Goal: Information Seeking & Learning: Learn about a topic

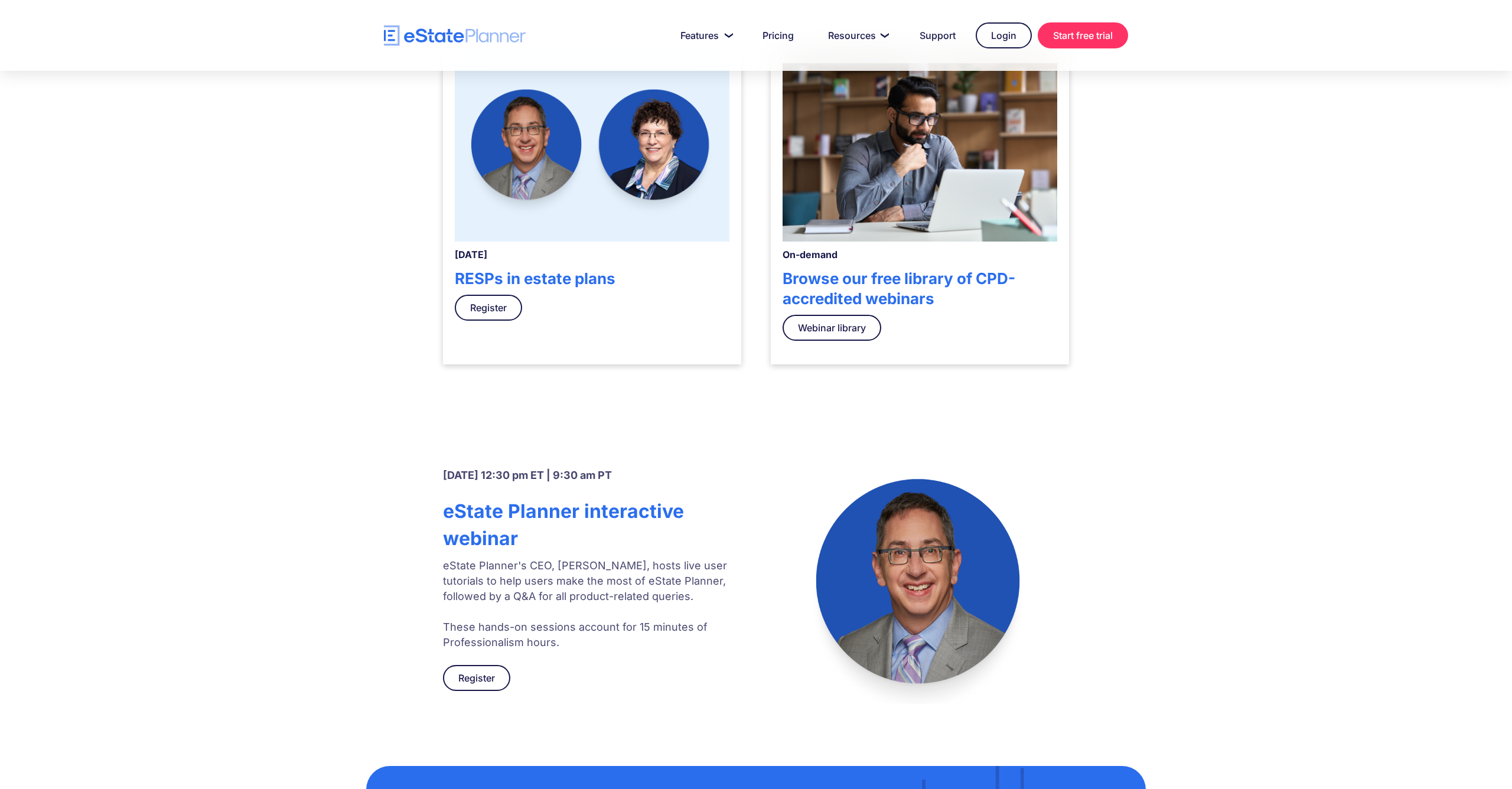
scroll to position [392, 0]
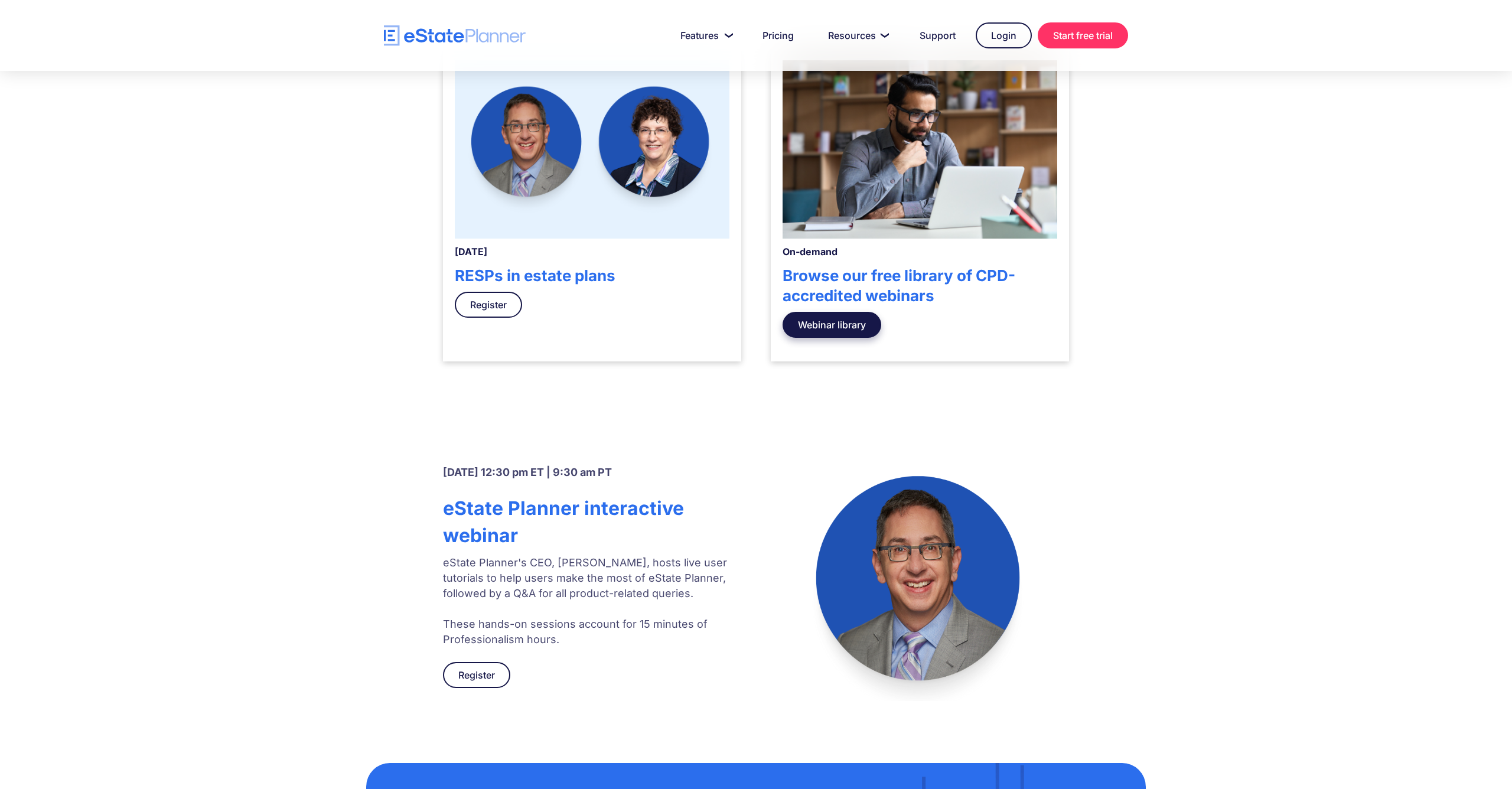
click at [755, 330] on link "Webinar library" at bounding box center [831, 325] width 99 height 26
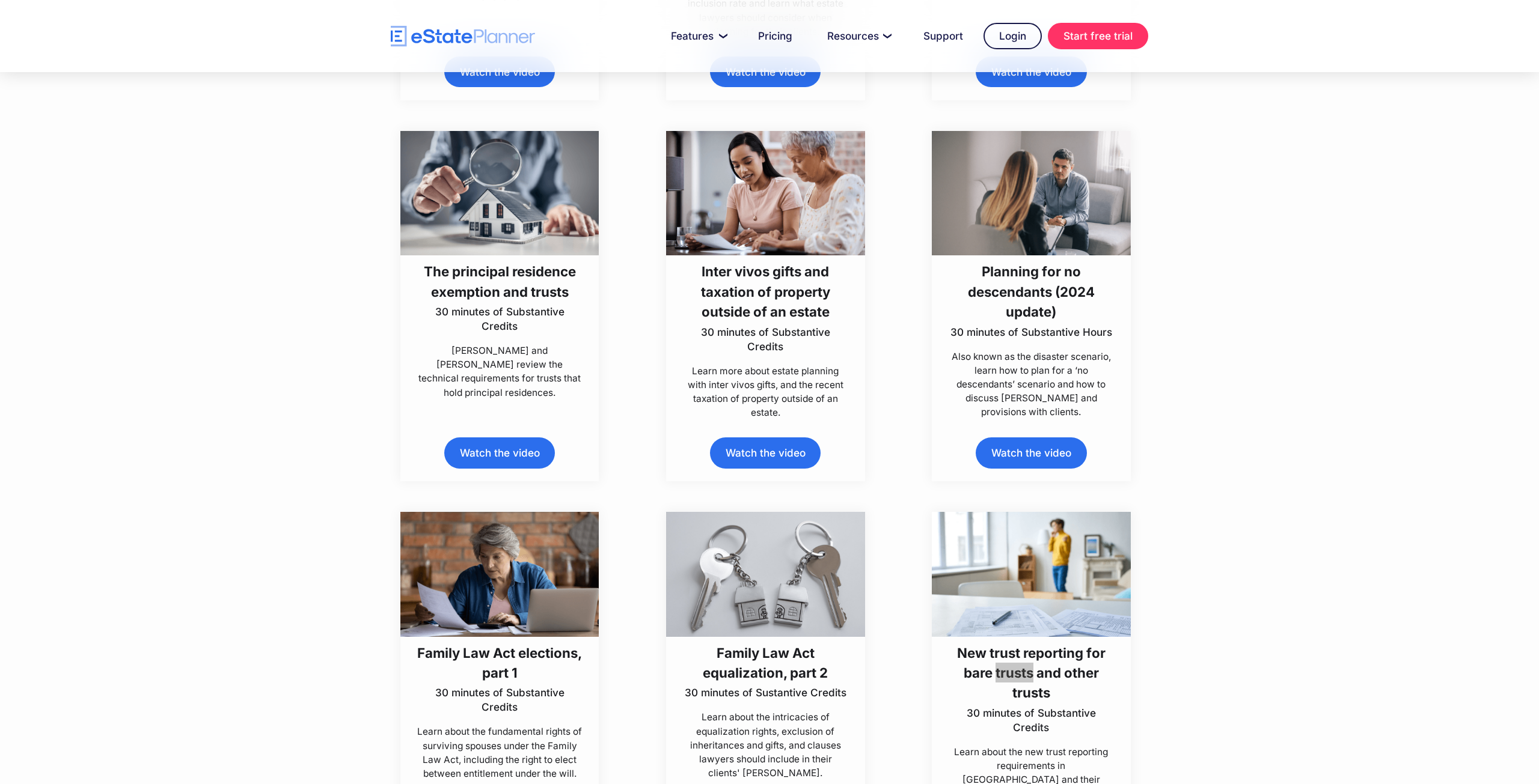
scroll to position [2274, 0]
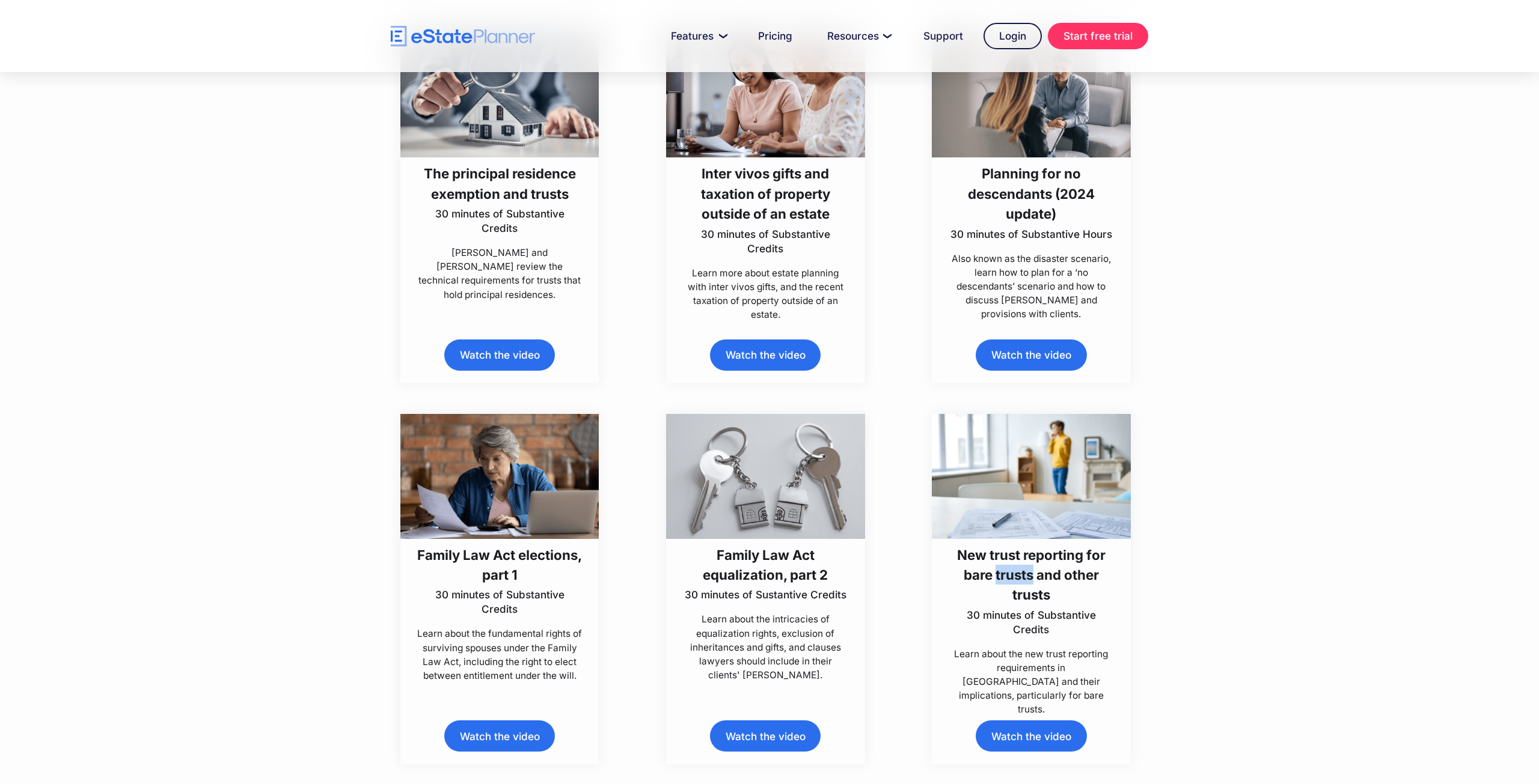
click at [1037, 566] on h3 "New trust reporting for bare trusts and other trusts" at bounding box center [1031, 574] width 166 height 60
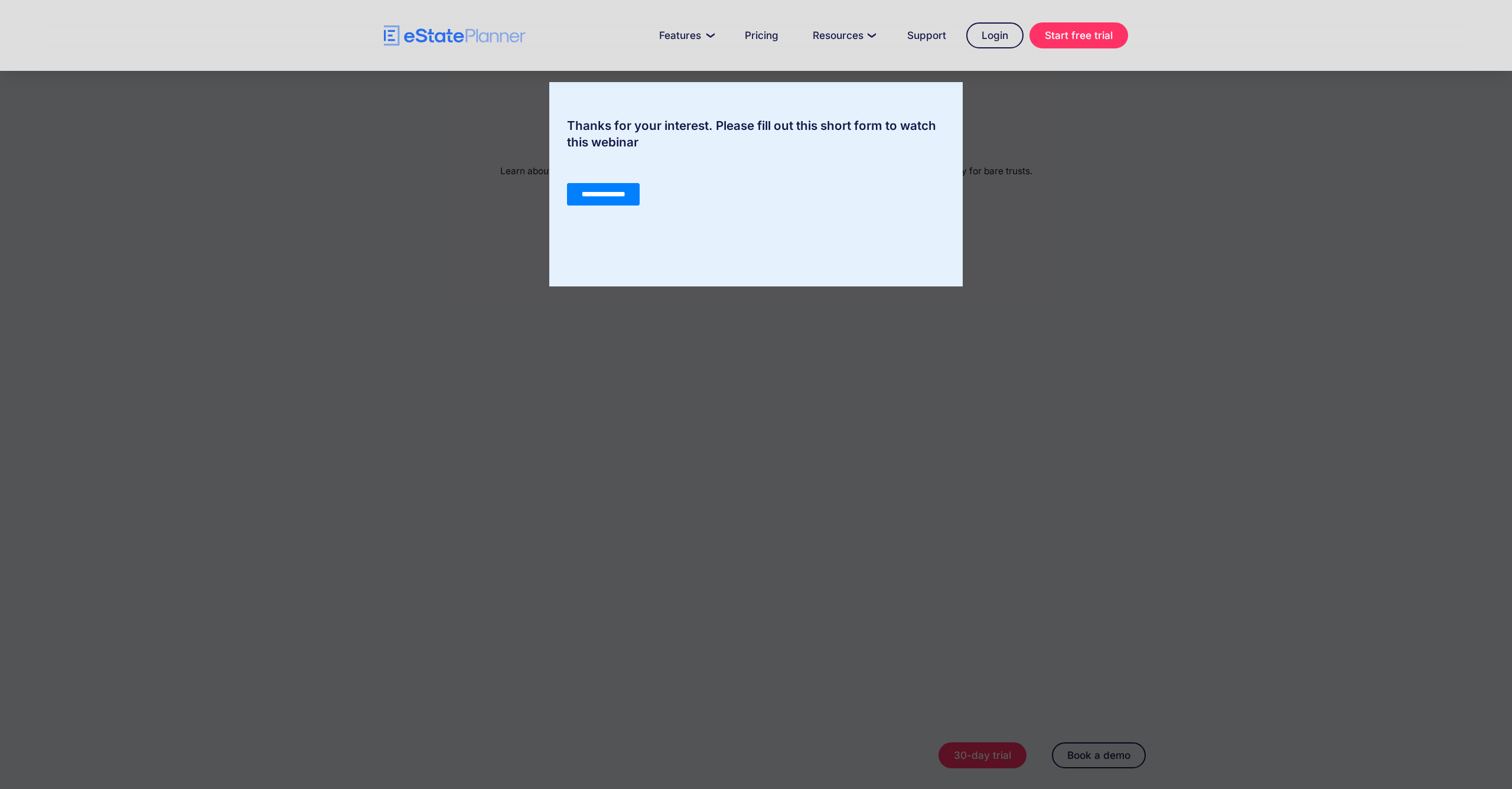
click at [549, 413] on div "Thanks for your interest. Please fill out this short form to watch this webinar" at bounding box center [756, 394] width 1512 height 789
click at [628, 197] on input "**********" at bounding box center [604, 194] width 73 height 23
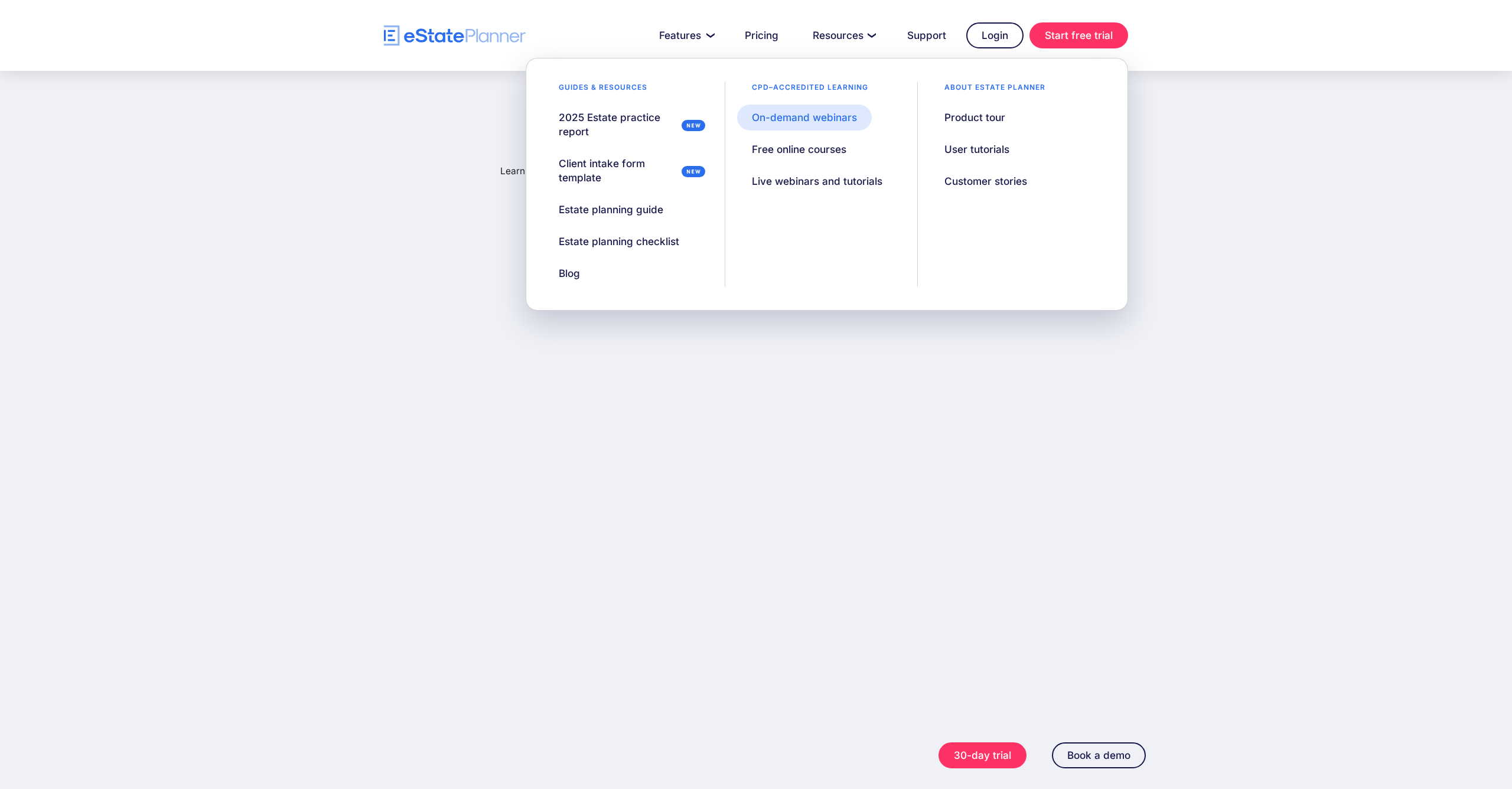
click at [814, 124] on div "On-demand webinars" at bounding box center [804, 118] width 105 height 14
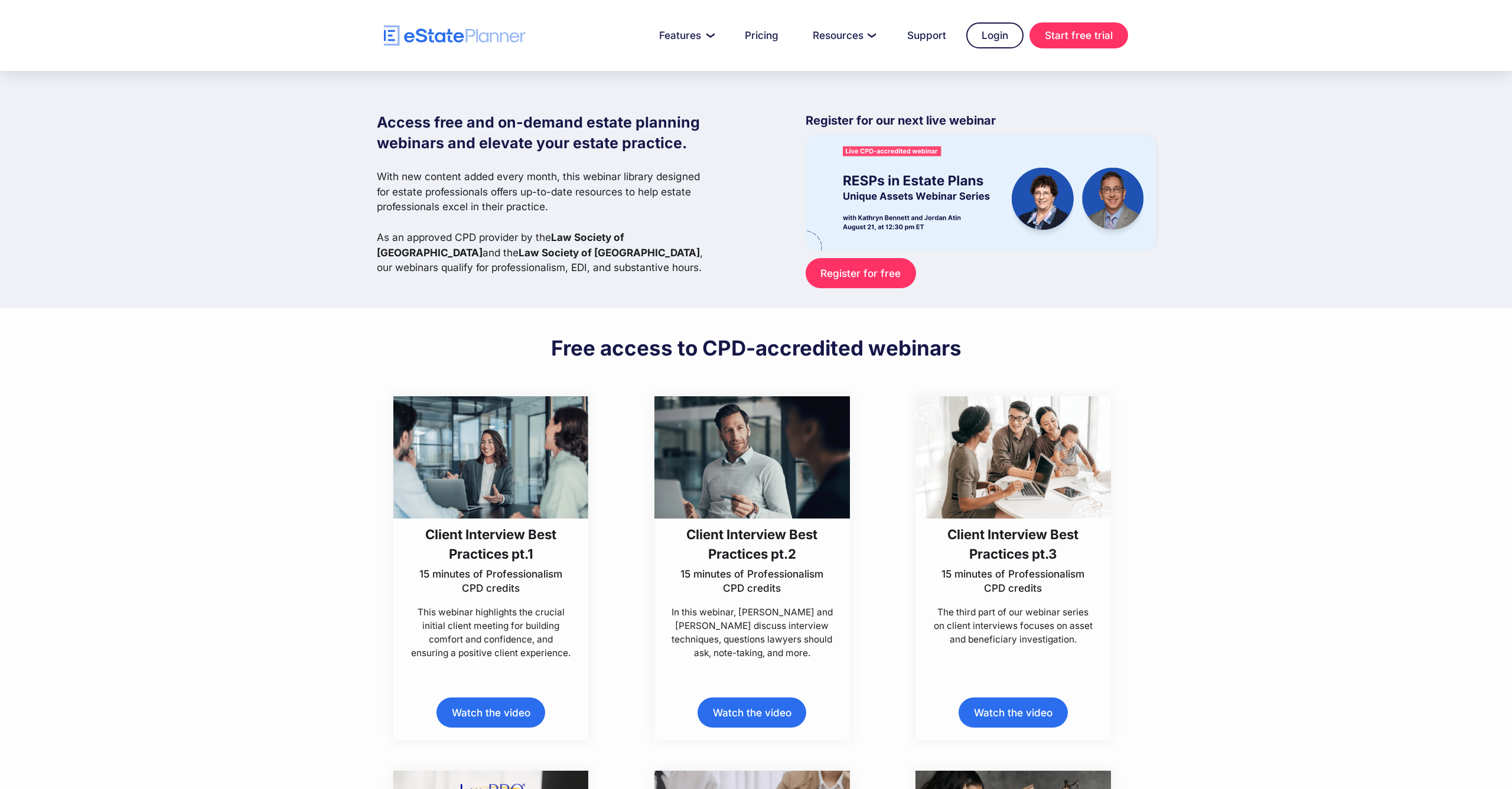
click at [814, 124] on p "Register for our next live webinar" at bounding box center [980, 124] width 351 height 23
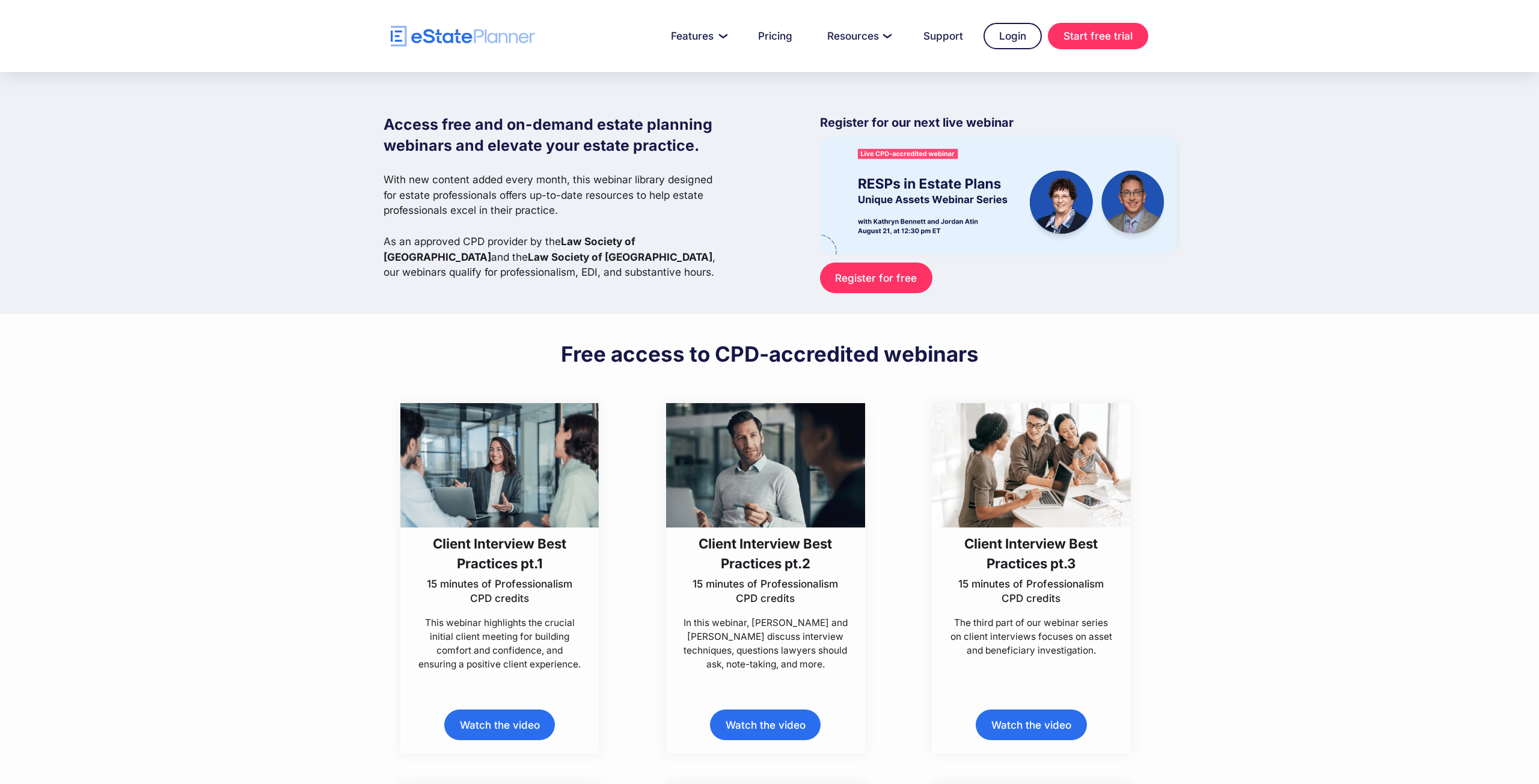
scroll to position [1692, 0]
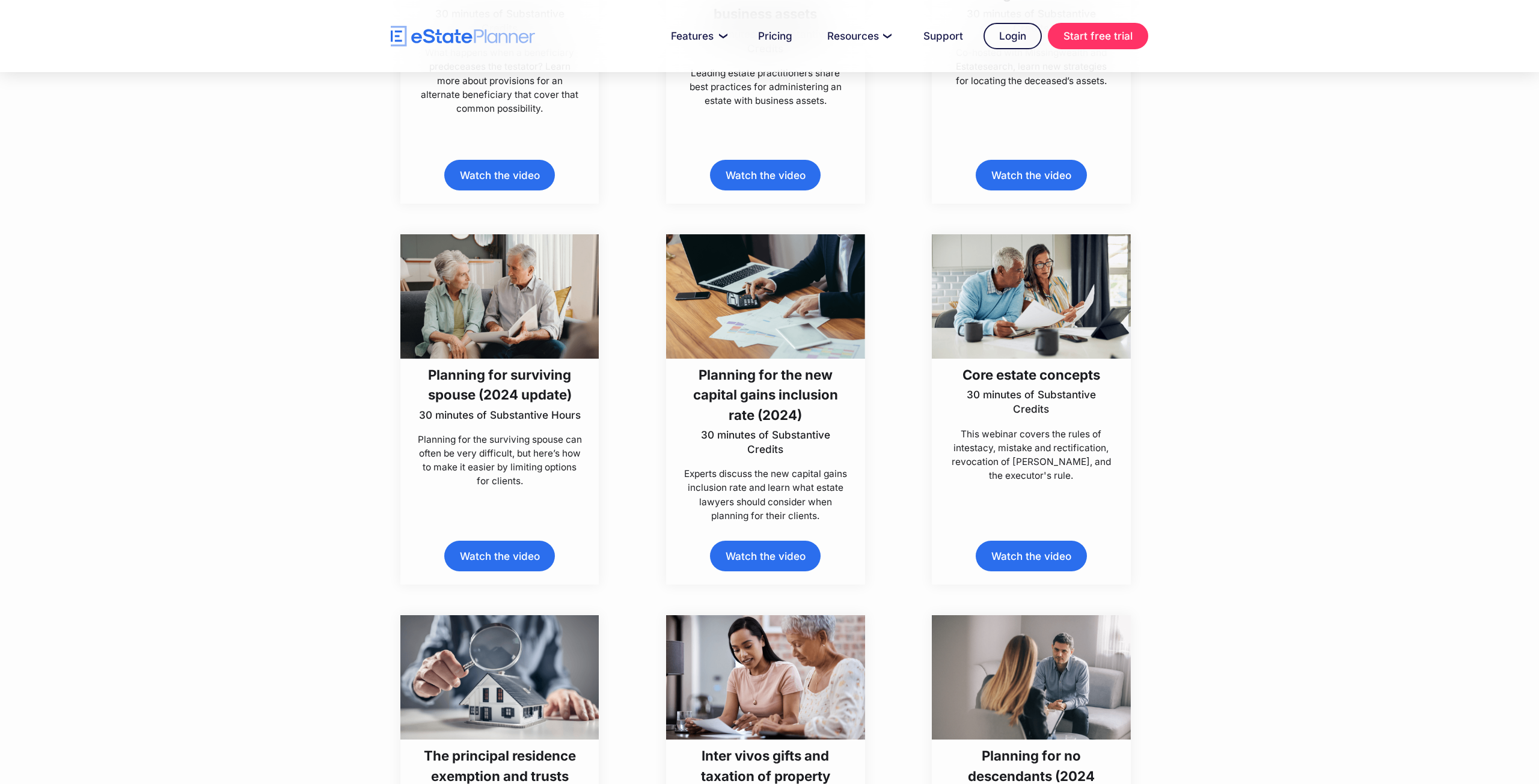
click at [525, 489] on div "Planning for surviving spouse (2024 update) 30 minutes of Substantive Hours Pla…" at bounding box center [500, 410] width 199 height 351
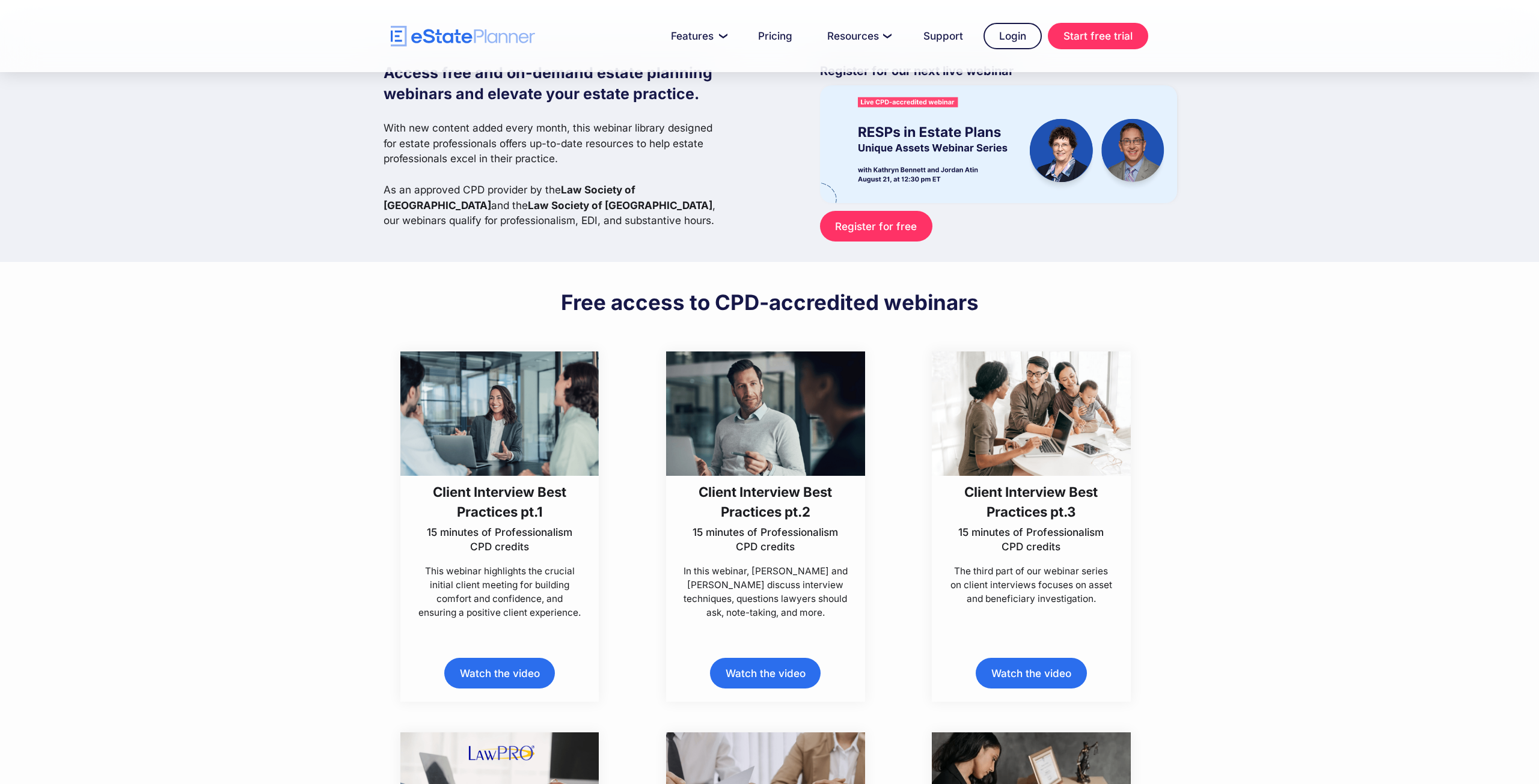
scroll to position [51, 0]
